Goal: Check status: Check status

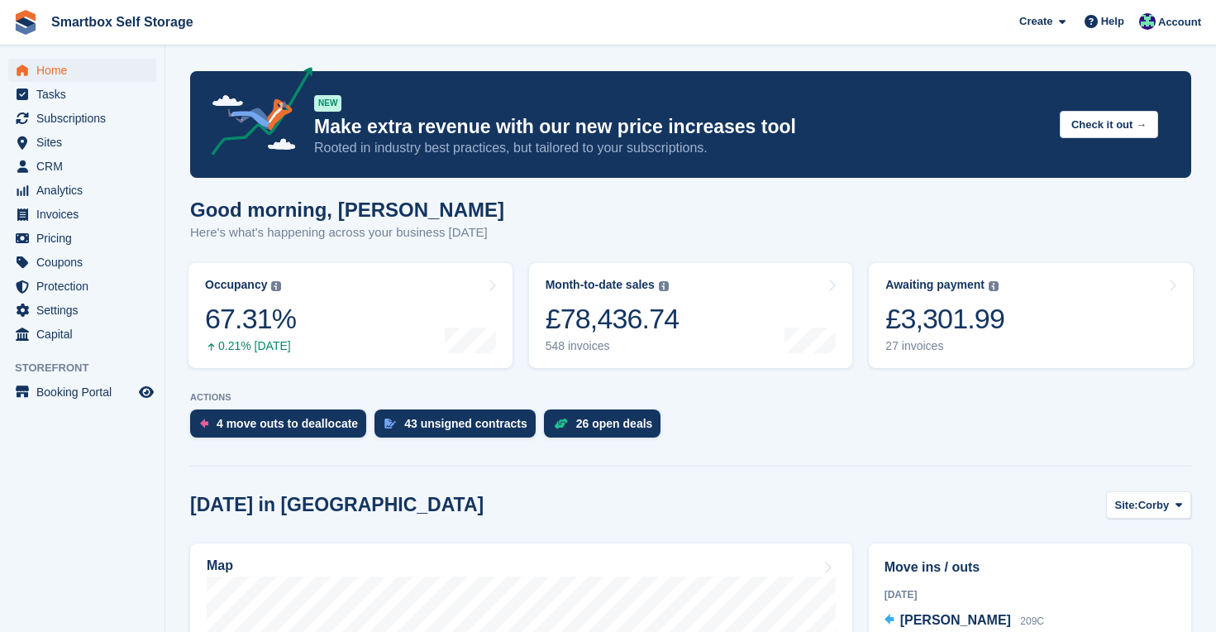
drag, startPoint x: 0, startPoint y: 0, endPoint x: 40, endPoint y: 65, distance: 75.7
click at [40, 65] on span "Home" at bounding box center [85, 70] width 99 height 23
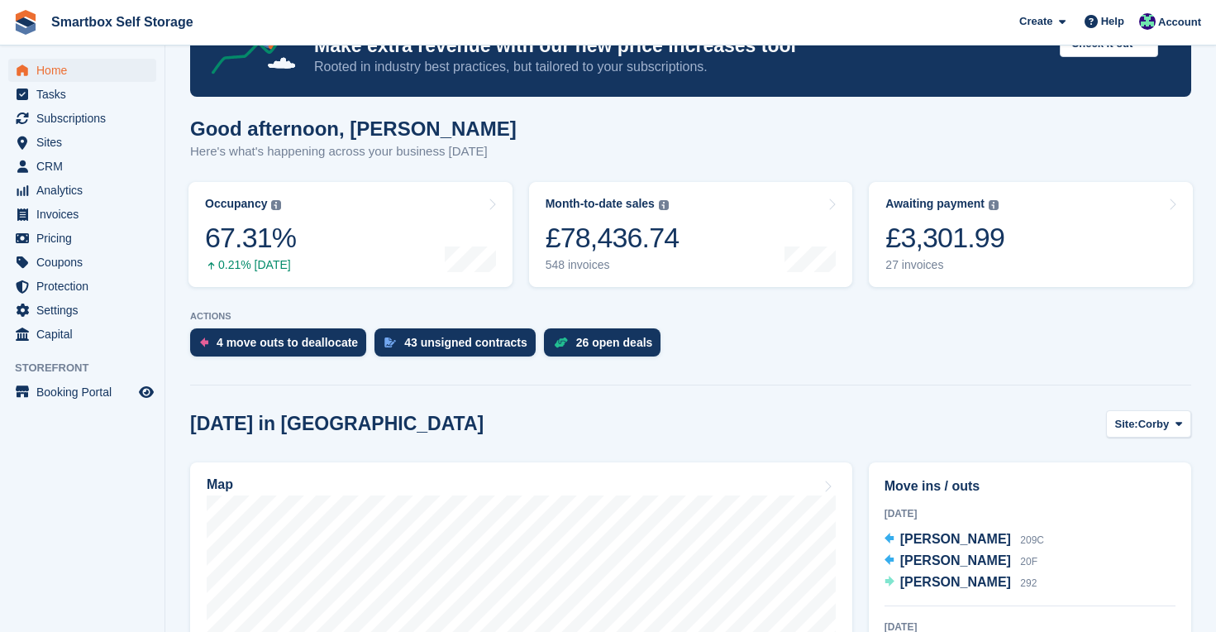
scroll to position [108, 0]
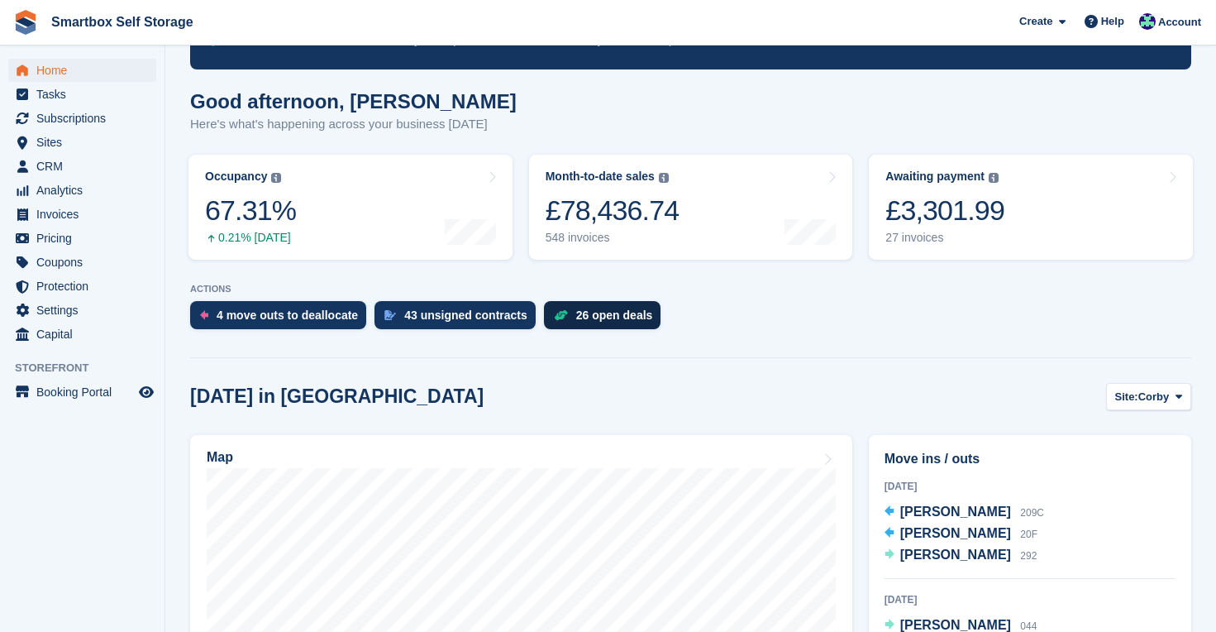
click at [590, 320] on div "26 open deals" at bounding box center [614, 314] width 77 height 13
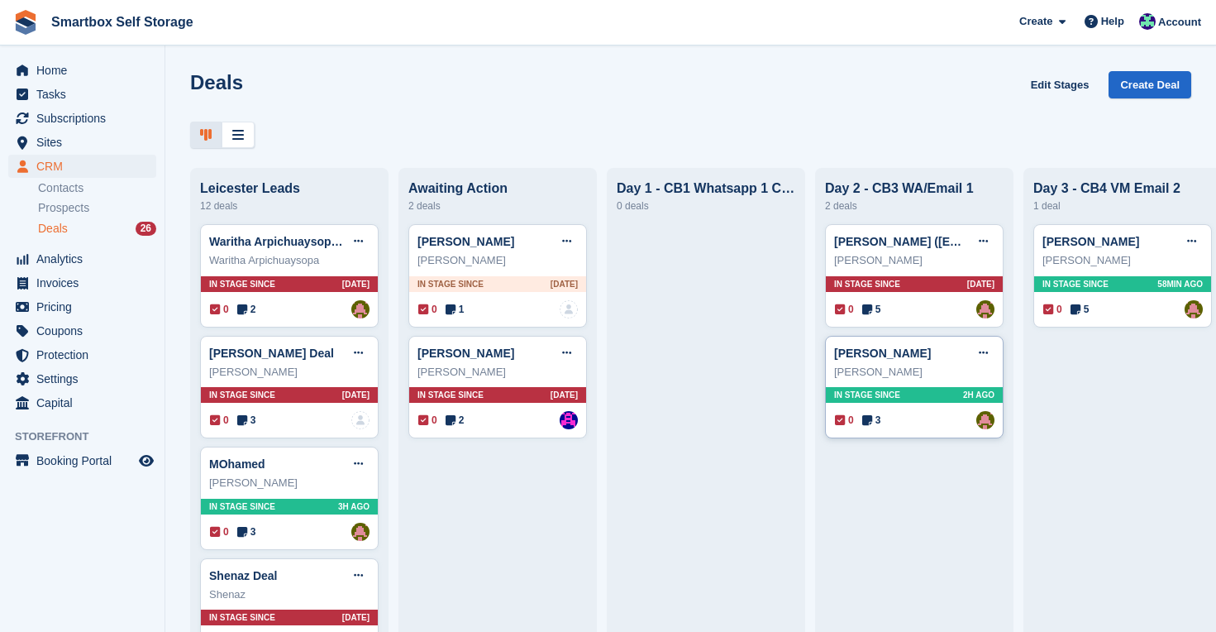
click at [952, 395] on div "In stage since 2H AGO" at bounding box center [914, 395] width 177 height 16
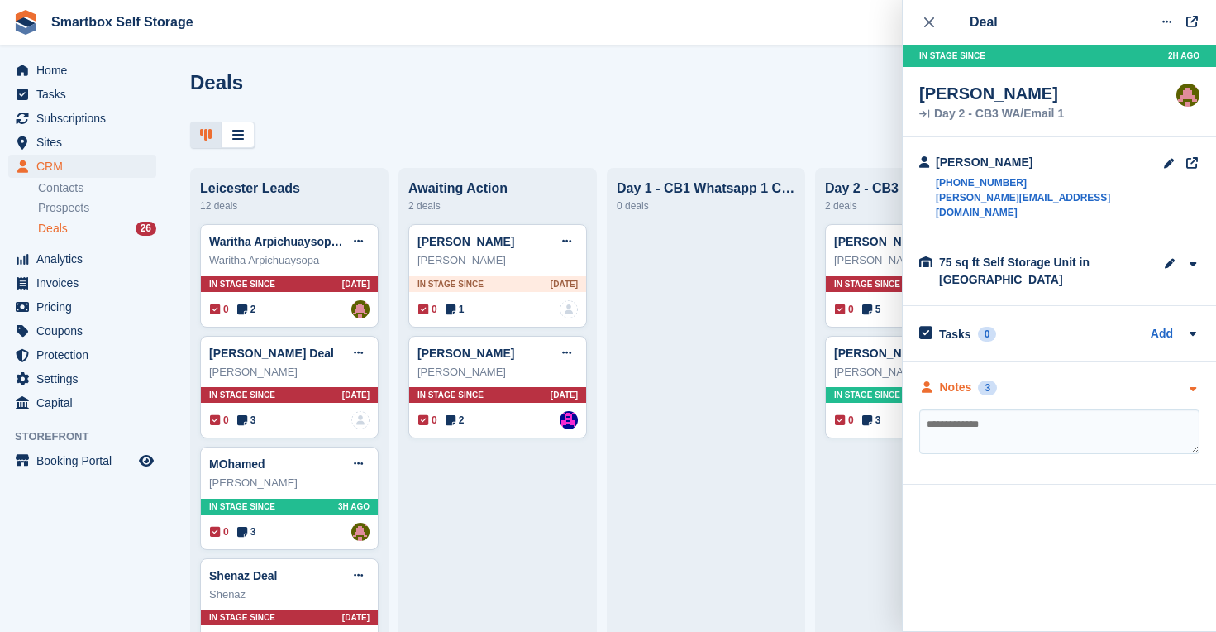
click at [963, 379] on div "Notes" at bounding box center [956, 387] width 32 height 17
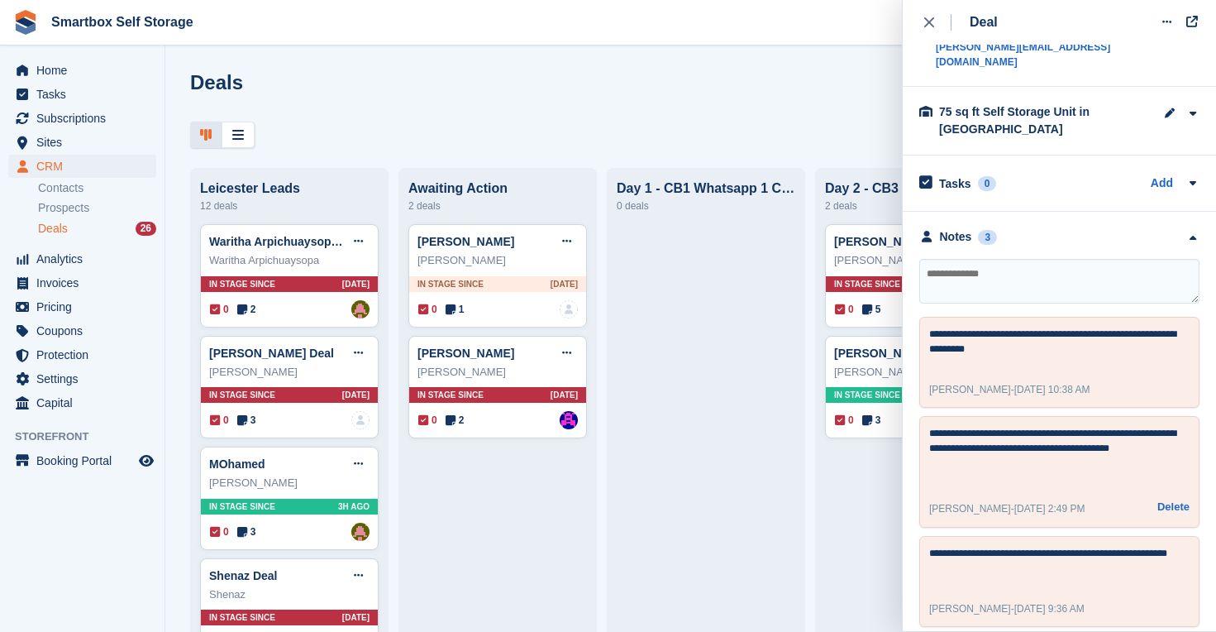
scroll to position [150, 0]
click at [924, 19] on button "close" at bounding box center [938, 22] width 37 height 45
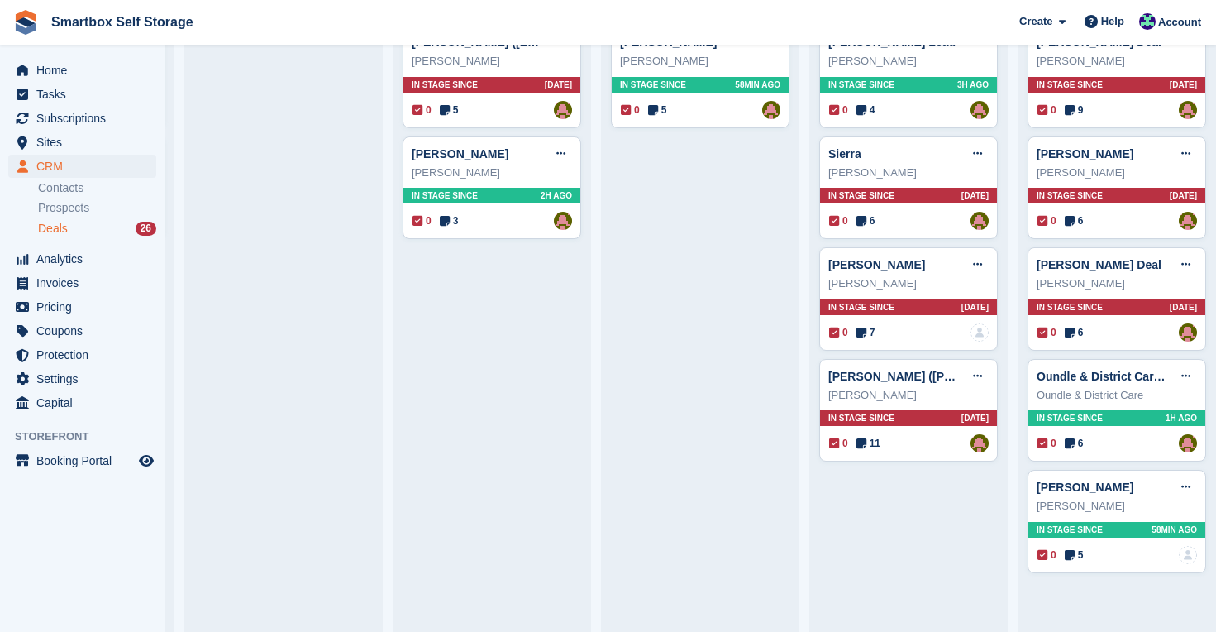
scroll to position [253, 0]
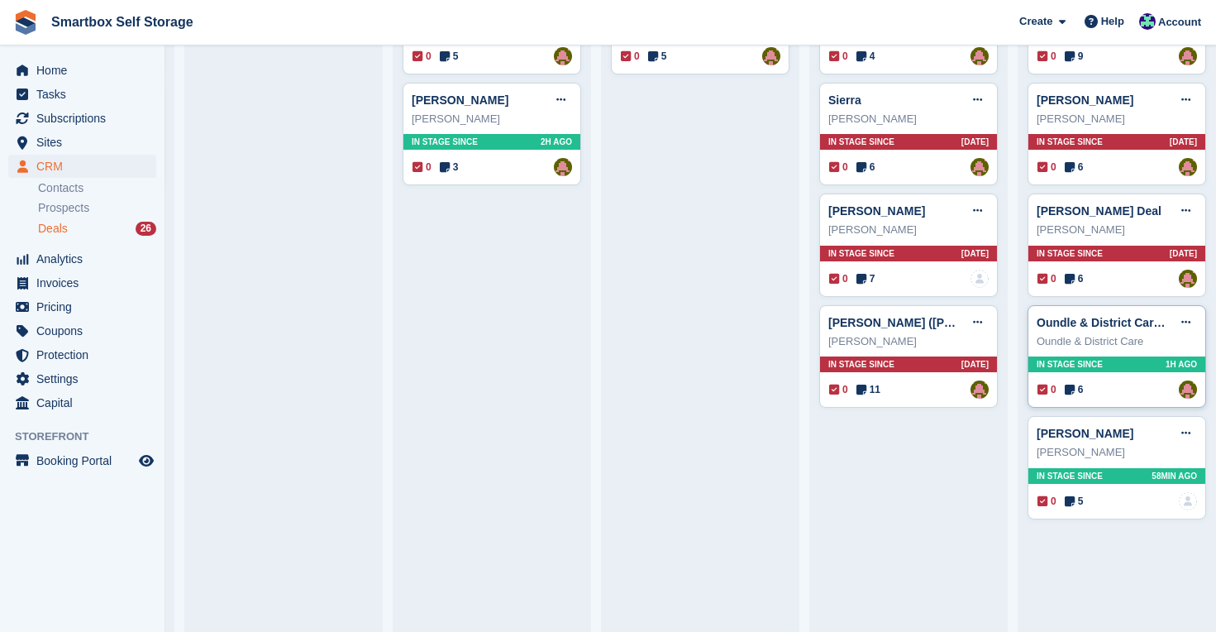
click at [1076, 361] on span "In stage since" at bounding box center [1070, 364] width 66 height 12
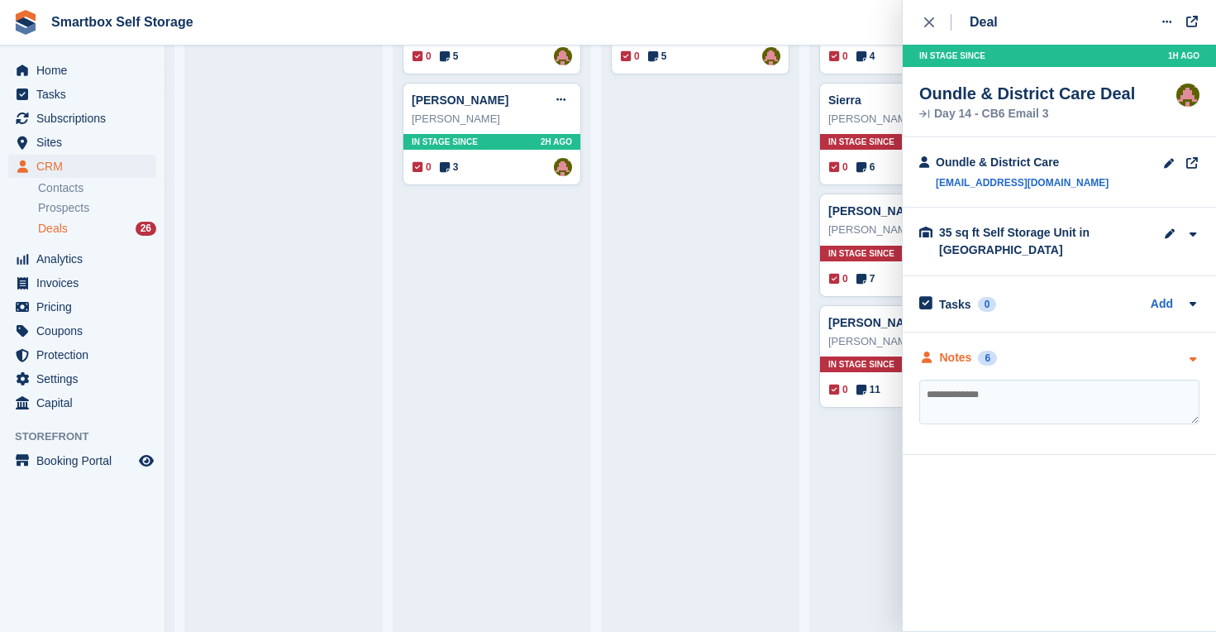
click at [962, 360] on div "Notes" at bounding box center [956, 357] width 32 height 17
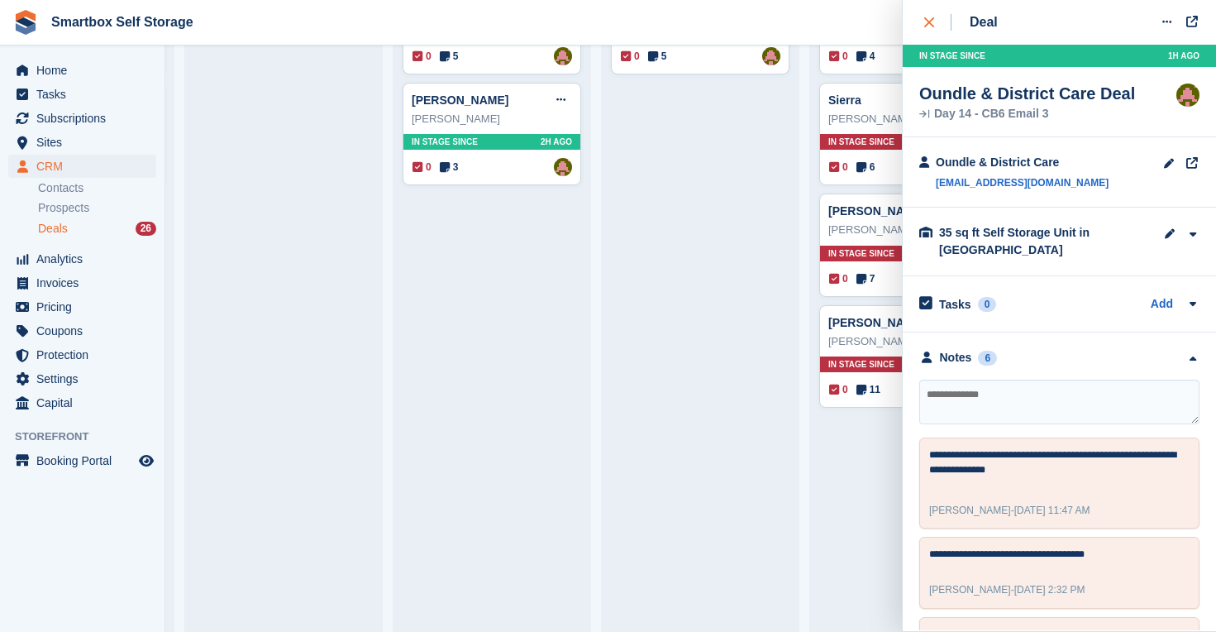
click at [933, 21] on icon "close" at bounding box center [930, 22] width 10 height 10
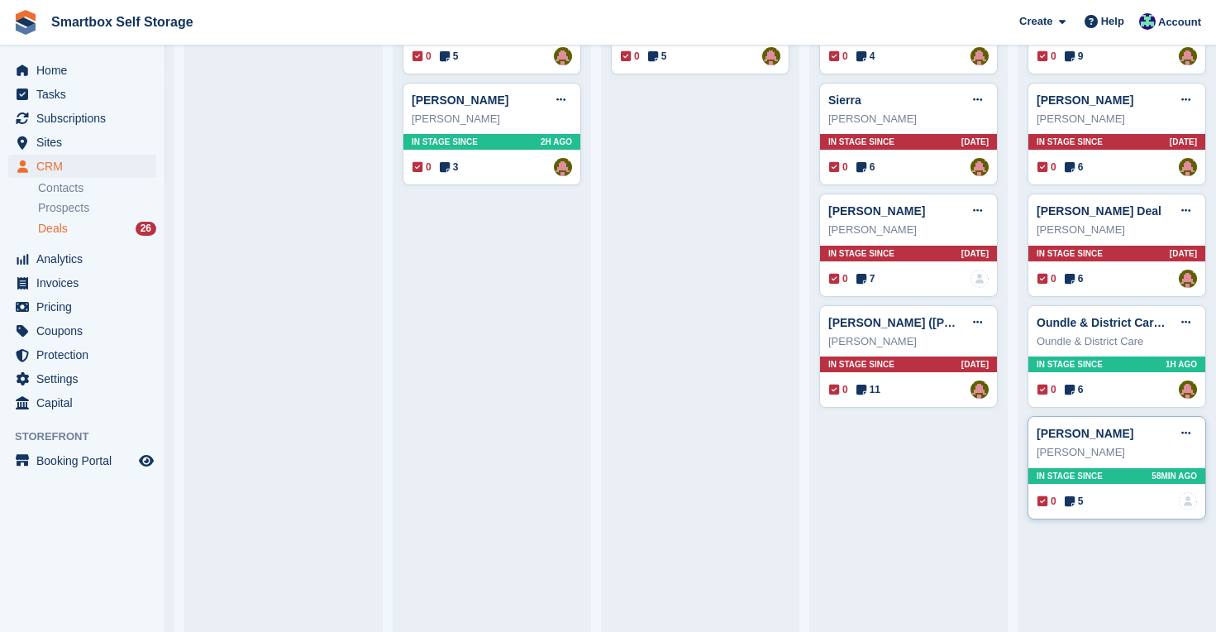
click at [1116, 473] on div "In stage since 58MIN AGO" at bounding box center [1117, 476] width 177 height 16
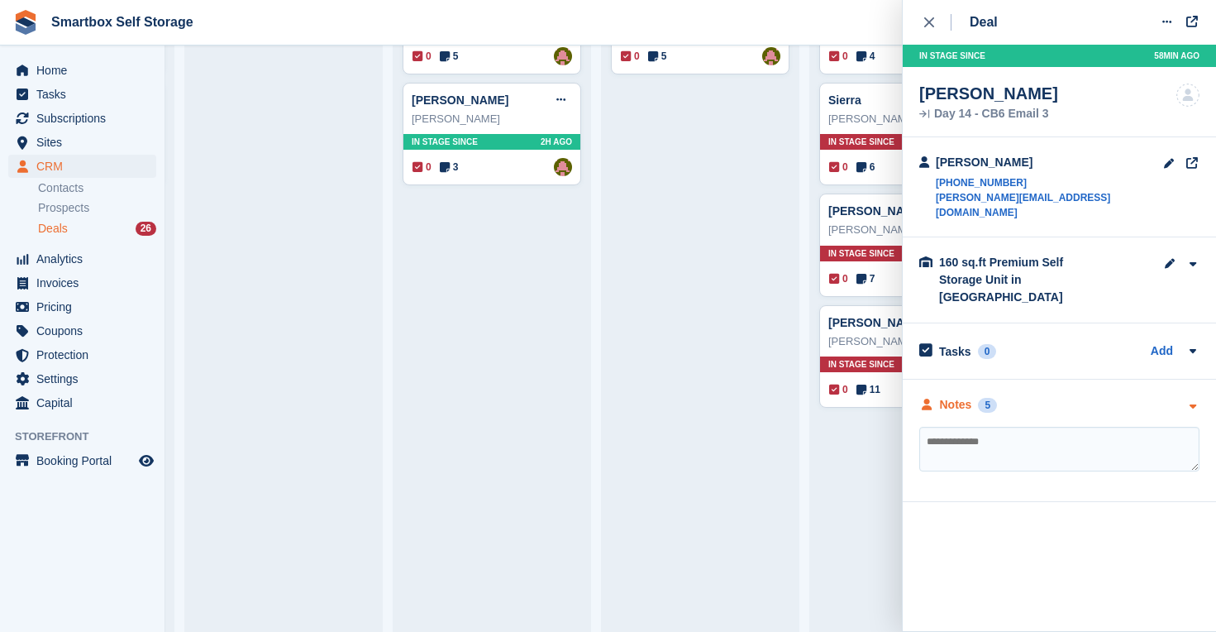
click at [959, 396] on div "Notes" at bounding box center [956, 404] width 32 height 17
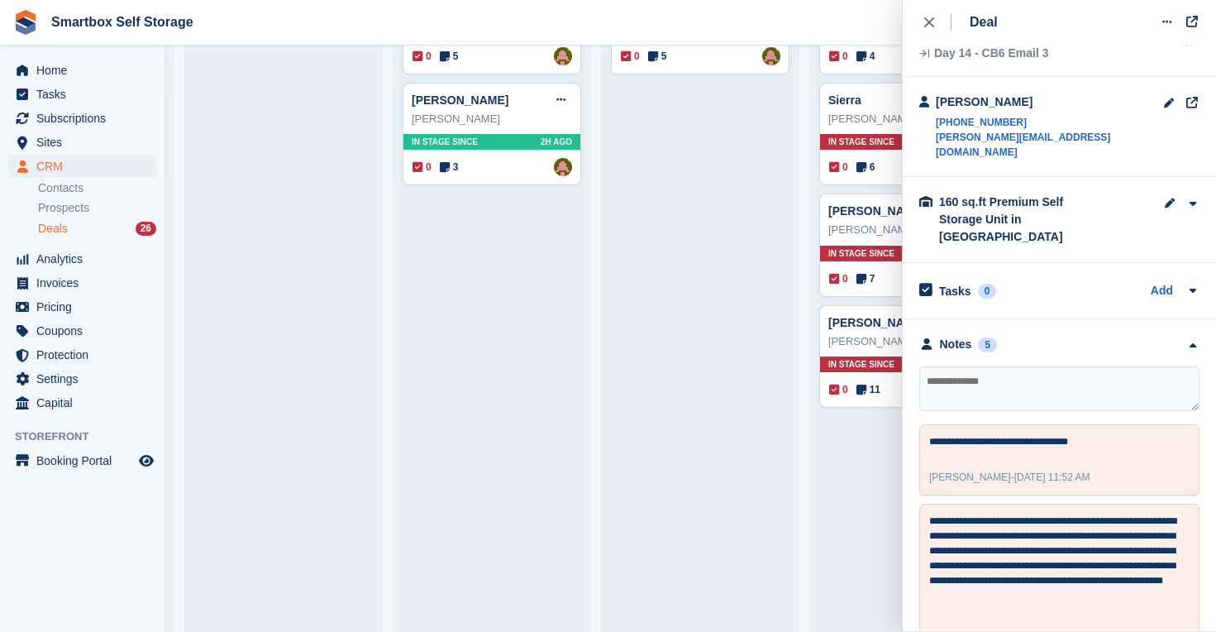
scroll to position [70, 0]
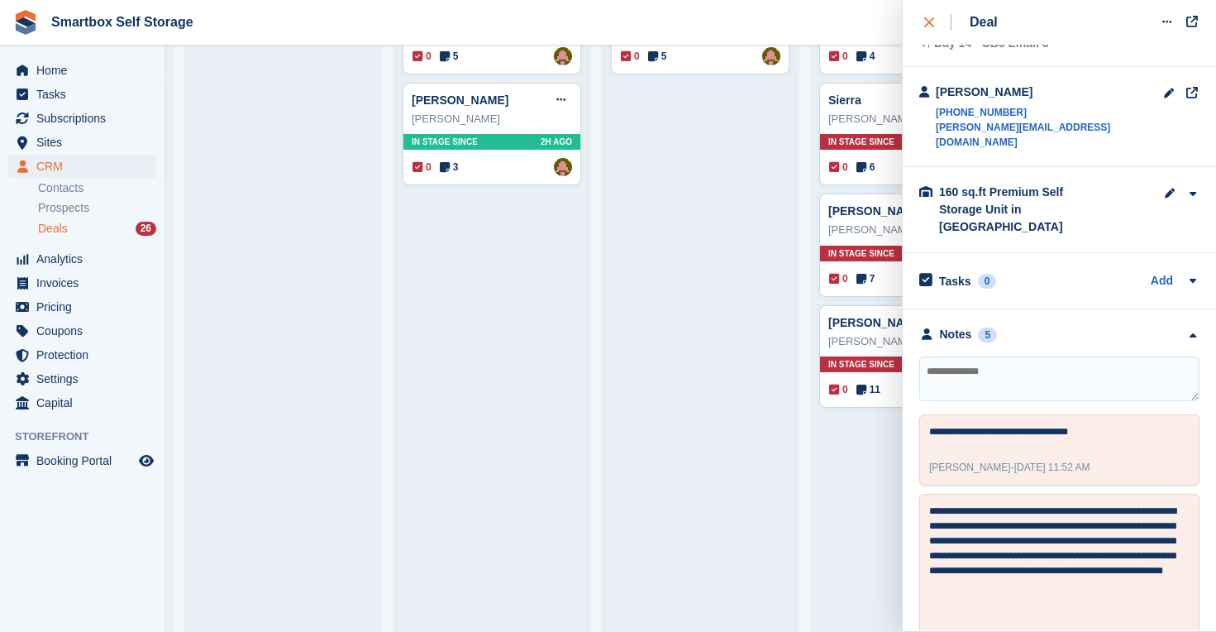
click at [930, 26] on icon "close" at bounding box center [930, 22] width 10 height 10
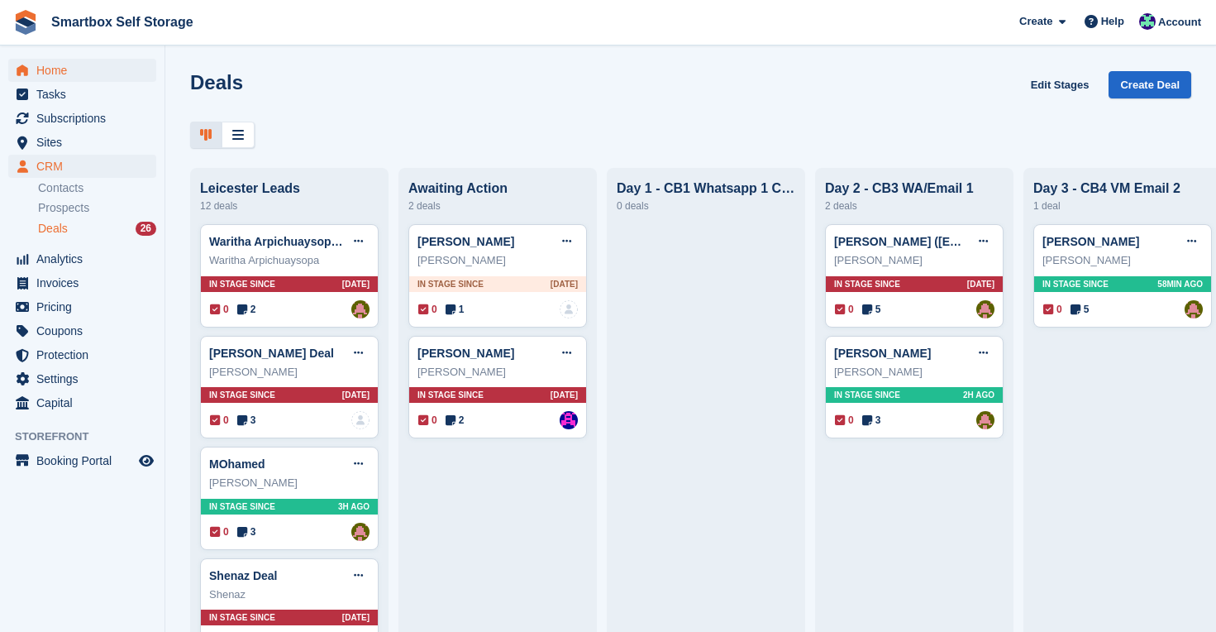
scroll to position [0, 0]
click at [51, 67] on span "Home" at bounding box center [85, 70] width 99 height 23
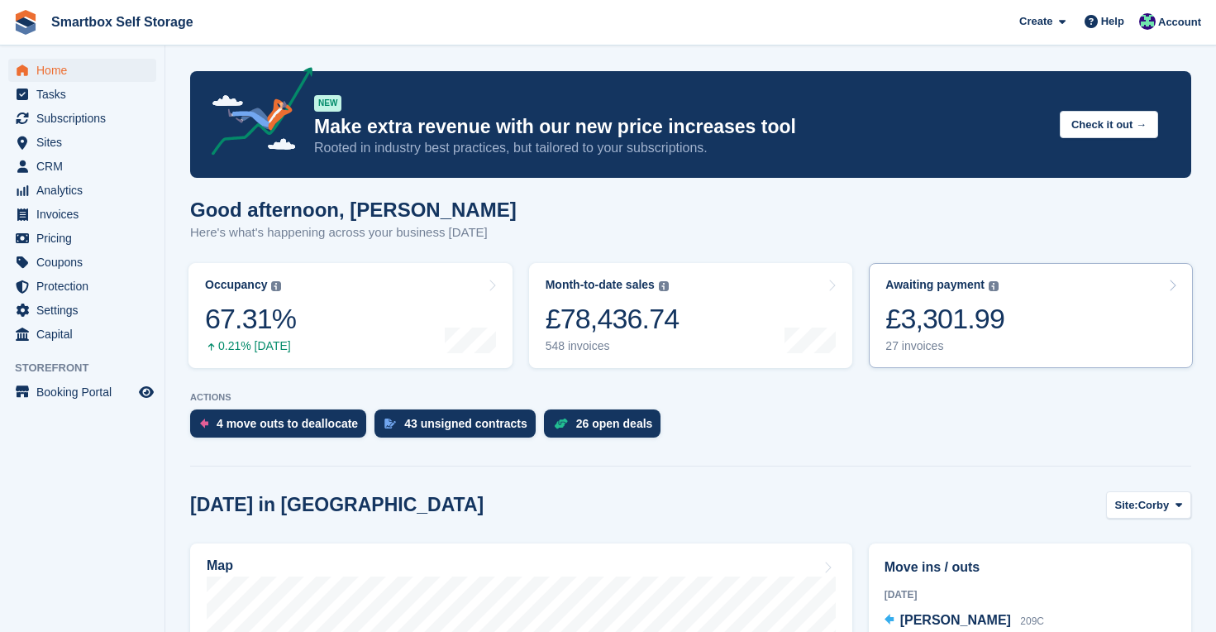
click at [962, 318] on div "£3,301.99" at bounding box center [945, 319] width 119 height 34
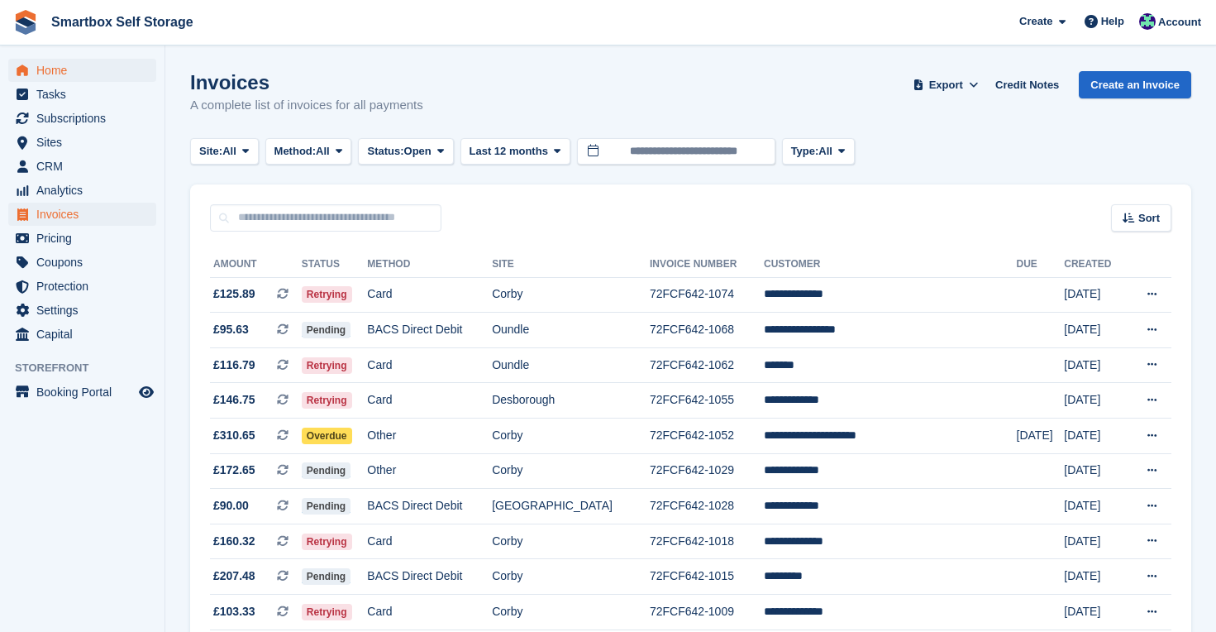
click at [61, 72] on span "Home" at bounding box center [85, 70] width 99 height 23
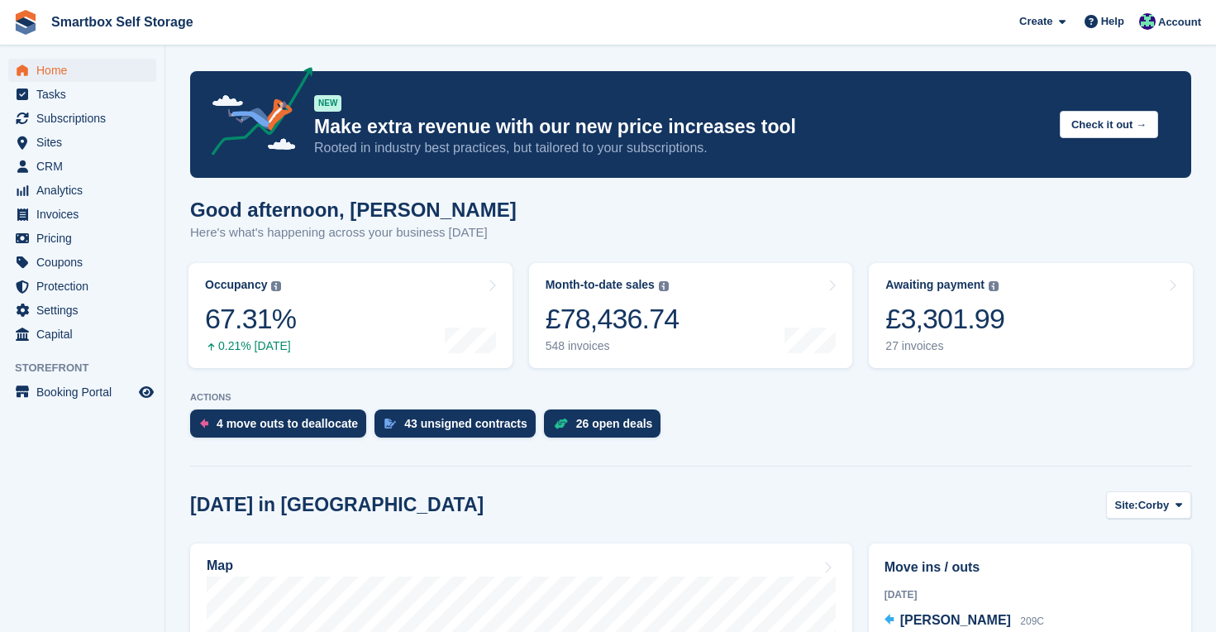
click at [53, 72] on span "Home" at bounding box center [85, 70] width 99 height 23
